Goal: Find specific page/section: Find specific page/section

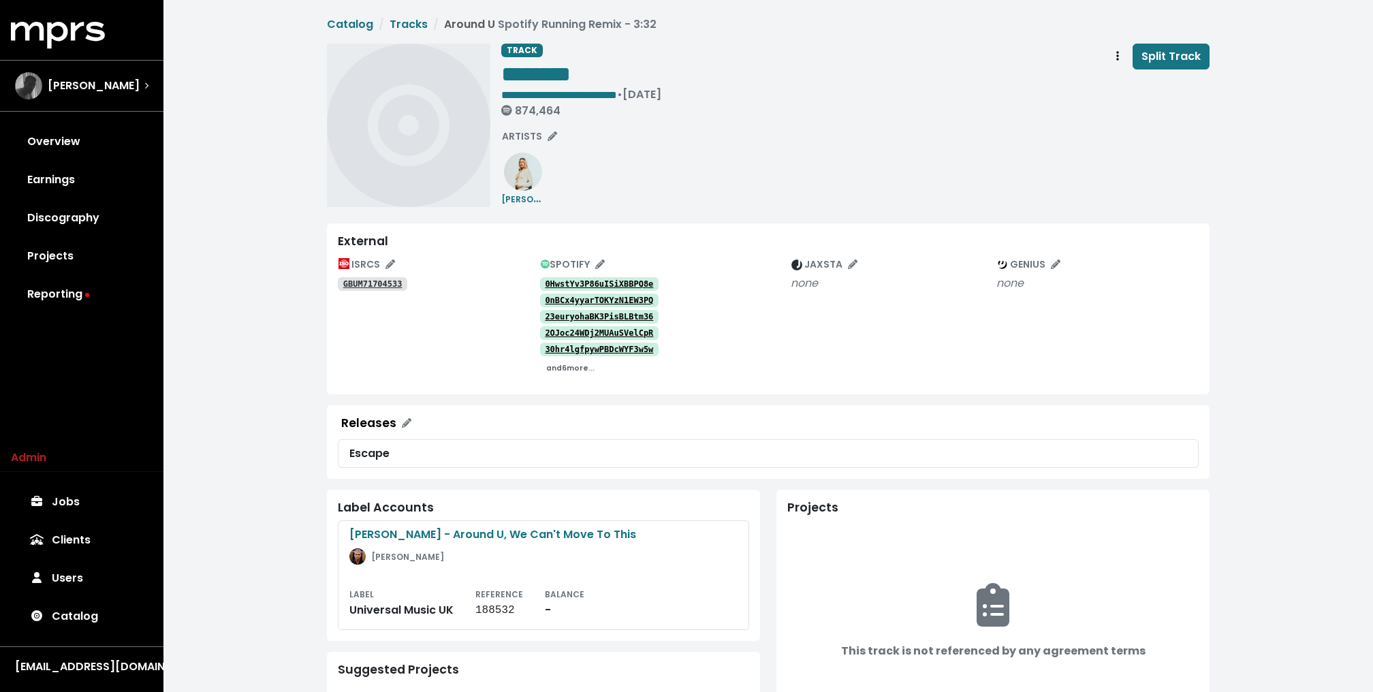
click at [561, 368] on small "and 6 more..." at bounding box center [570, 368] width 48 height 10
click at [364, 281] on tt "GBUM71704533" at bounding box center [372, 284] width 59 height 10
click at [582, 280] on tt "0HwstYv3P86uISiXBBPQ8e" at bounding box center [599, 284] width 108 height 10
click at [578, 302] on tt "0nBCx4yyarTOKYzN1EW3PQ" at bounding box center [599, 301] width 108 height 10
click at [570, 315] on tt "23euryohaBK3PisBLBtm36" at bounding box center [599, 317] width 108 height 10
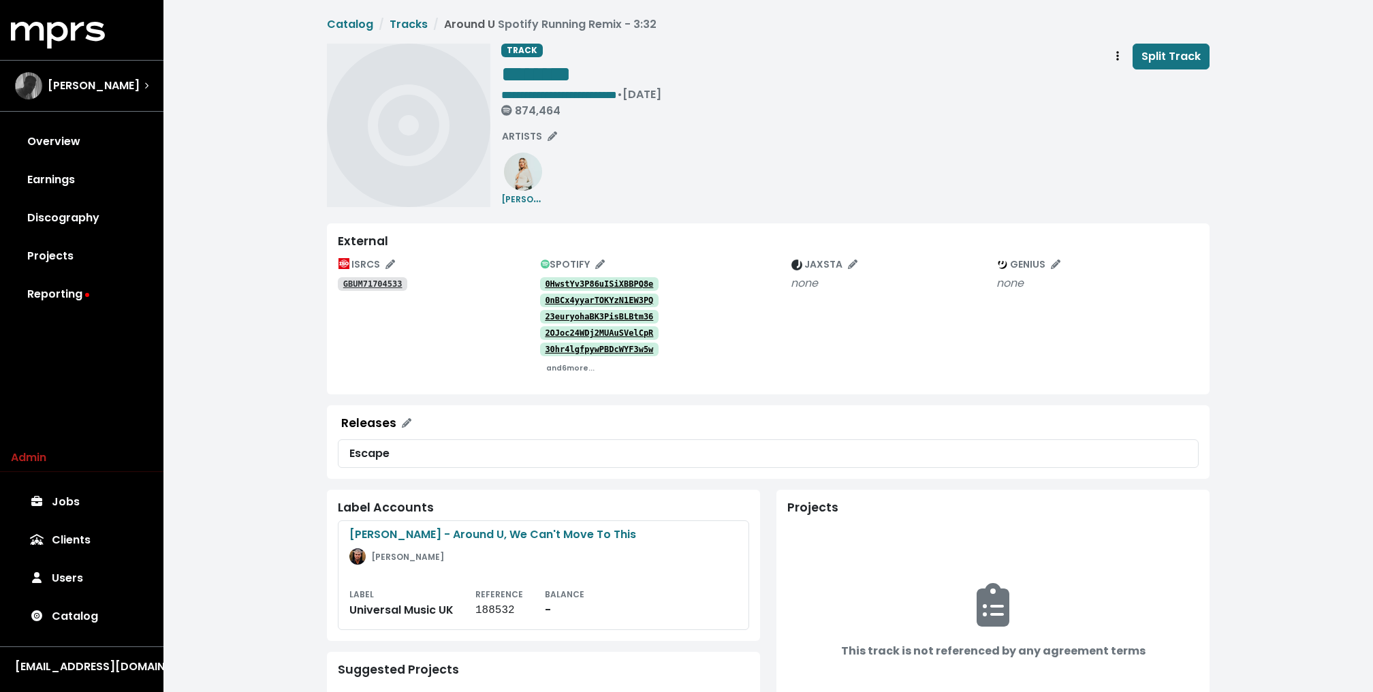
click at [558, 332] on tt "2OJoc24WDj2MUAuSVelCpR" at bounding box center [599, 333] width 108 height 10
click at [554, 349] on tt "30hr4lgfpywPBDcWYF3w5w" at bounding box center [599, 350] width 108 height 10
click at [559, 366] on small "and 6 more..." at bounding box center [570, 368] width 48 height 10
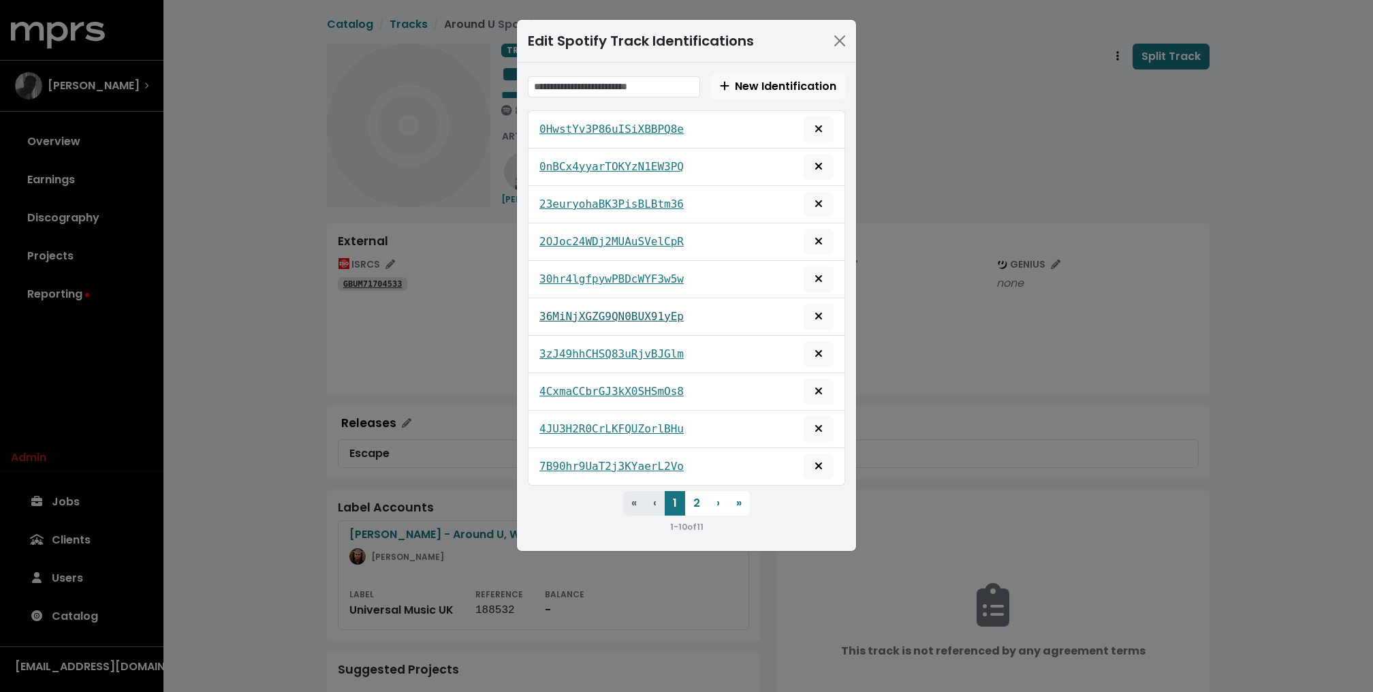
click at [605, 315] on tt "36MiNjXGZG9QN0BUX91yEp" at bounding box center [611, 316] width 144 height 13
click at [597, 341] on div "3zJ49hhCHSQ83uRjvBJGlm" at bounding box center [686, 354] width 294 height 26
click at [588, 352] on tt "3zJ49hhCHSQ83uRjvBJGlm" at bounding box center [611, 353] width 144 height 13
click at [588, 388] on tt "4CxmaCCbrGJ3kX0SHSmOs8" at bounding box center [611, 391] width 144 height 13
click at [582, 421] on link "4JU3H2R0CrLKFQUZorlBHu" at bounding box center [611, 429] width 144 height 16
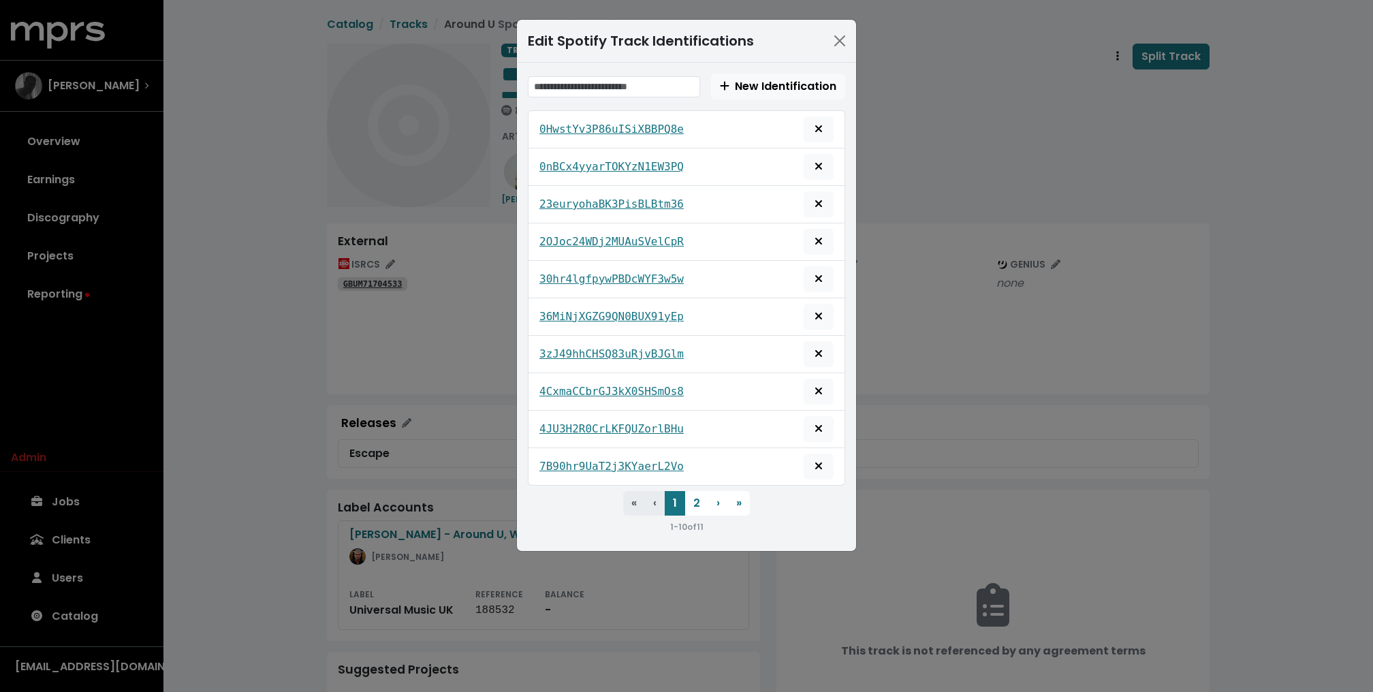
click at [580, 454] on div "7B90hr9UaT2j3KYaerL2Vo" at bounding box center [686, 467] width 294 height 26
click at [578, 460] on tt "7B90hr9UaT2j3KYaerL2Vo" at bounding box center [611, 466] width 144 height 13
click at [700, 494] on button "2" at bounding box center [696, 503] width 23 height 25
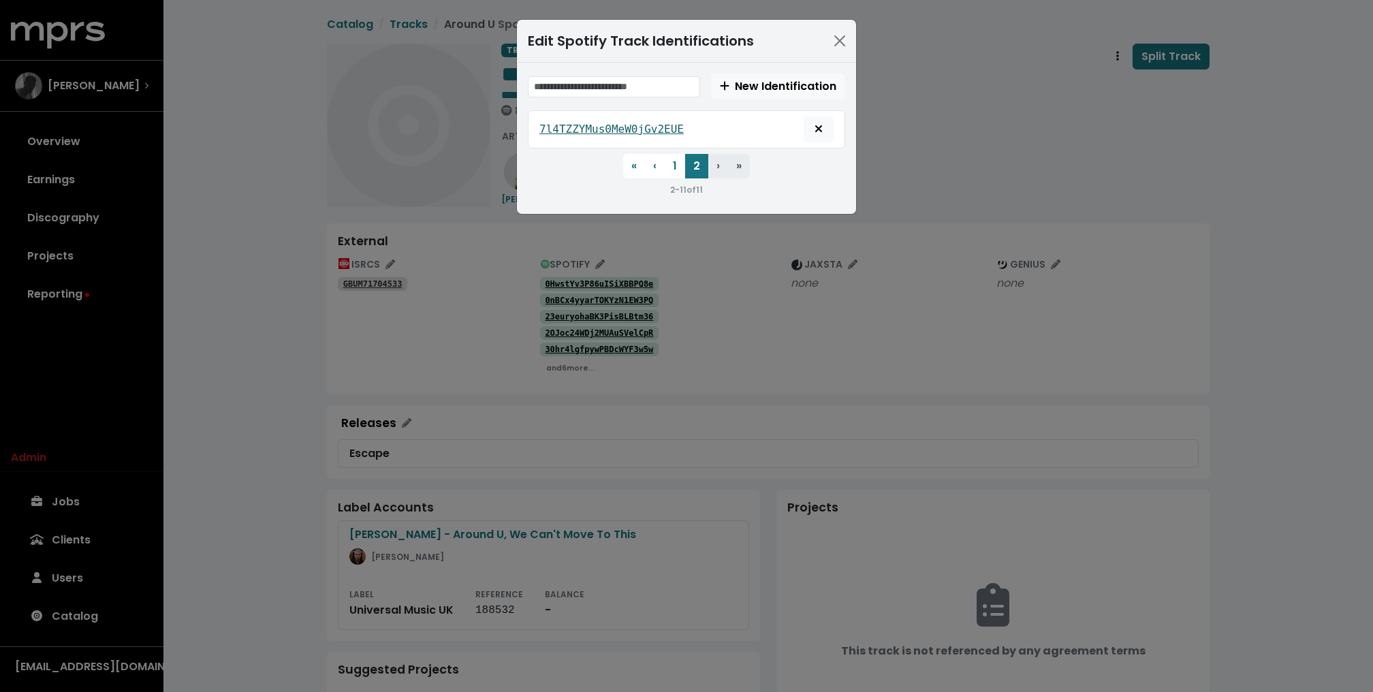
click at [625, 135] on link "7l4TZZYMus0MeW0jGv2EUE" at bounding box center [611, 129] width 144 height 16
click at [311, 136] on div "Edit Spotify Track Identifications New Identification 7l4TZZYMus0MeW0jGv2EUE « …" at bounding box center [686, 346] width 1373 height 692
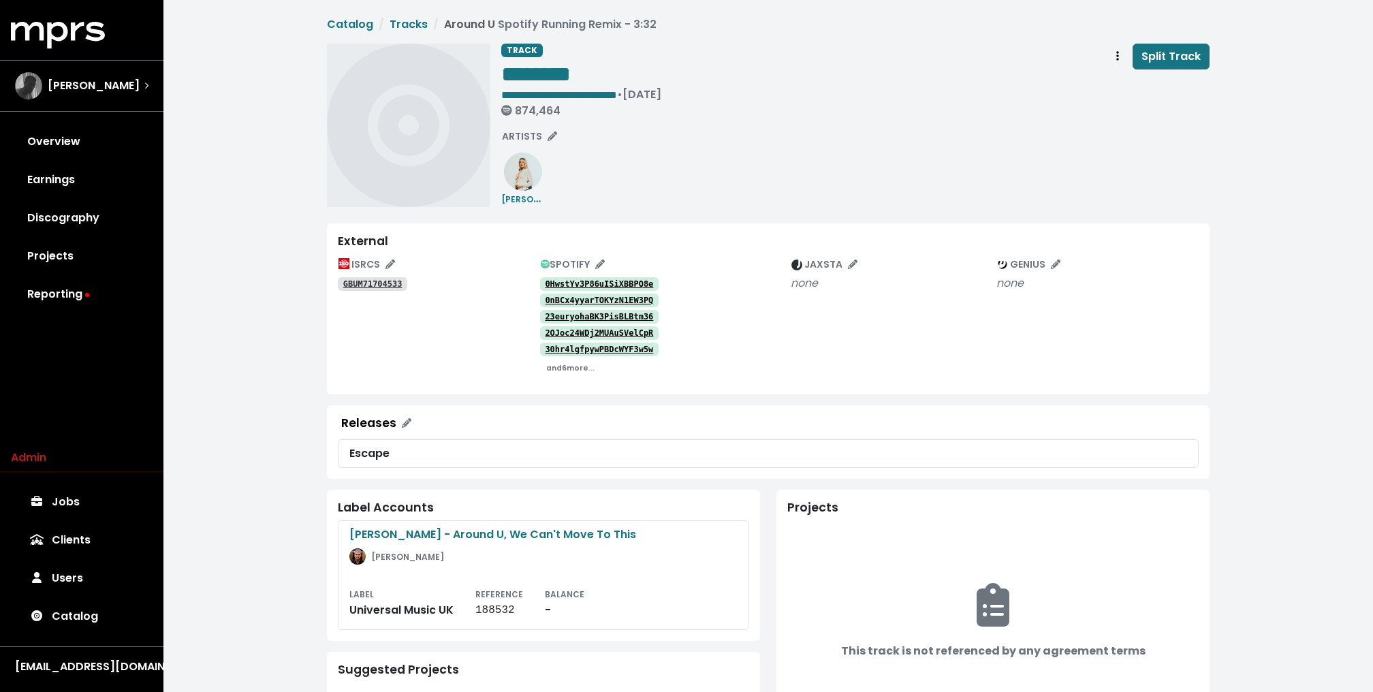
click at [390, 275] on div "GBUM71704533" at bounding box center [439, 283] width 202 height 16
click at [379, 283] on tt "GBUM71704533" at bounding box center [372, 284] width 59 height 10
click at [391, 281] on tt "GBUM71704533" at bounding box center [372, 284] width 59 height 10
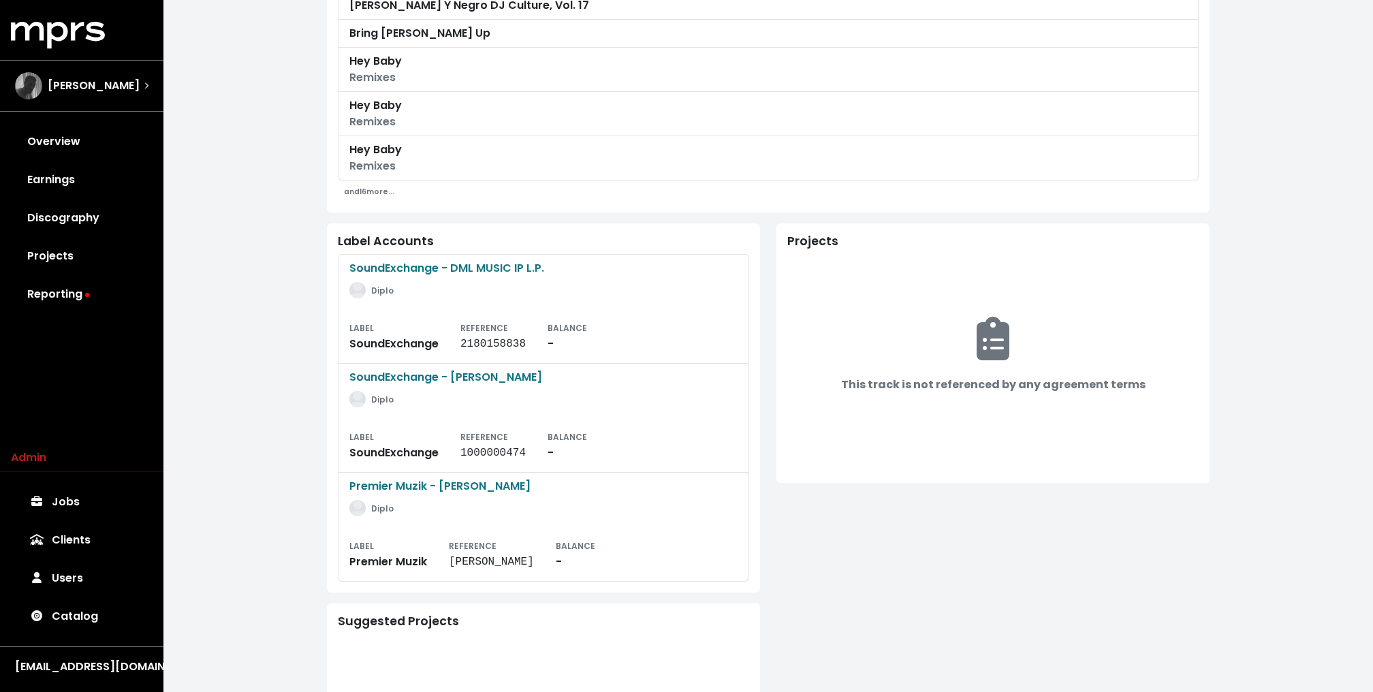
scroll to position [447, 0]
